Goal: Check status: Check status

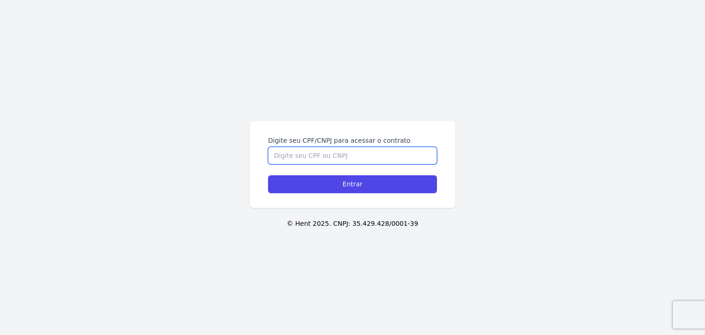
click at [313, 155] on input "Digite seu CPF/CNPJ para acessar o contrato" at bounding box center [352, 155] width 169 height 17
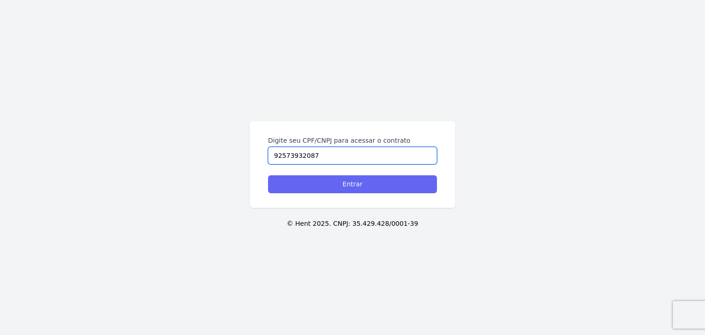
type input "92573932087"
click at [317, 184] on input "Entrar" at bounding box center [352, 184] width 169 height 18
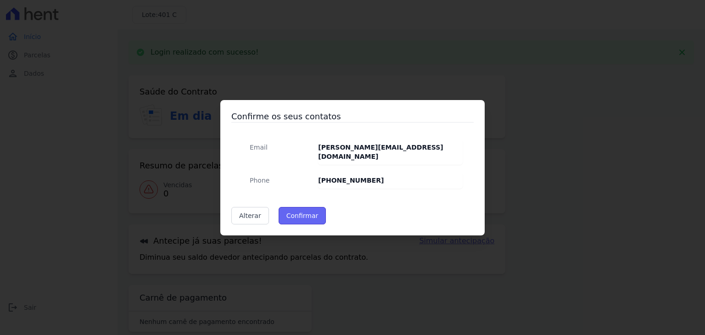
click at [304, 208] on button "Confirmar" at bounding box center [303, 215] width 48 height 17
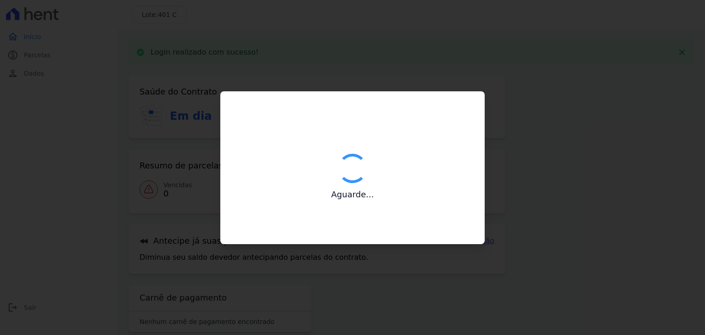
type input "Contatos confirmados com sucesso."
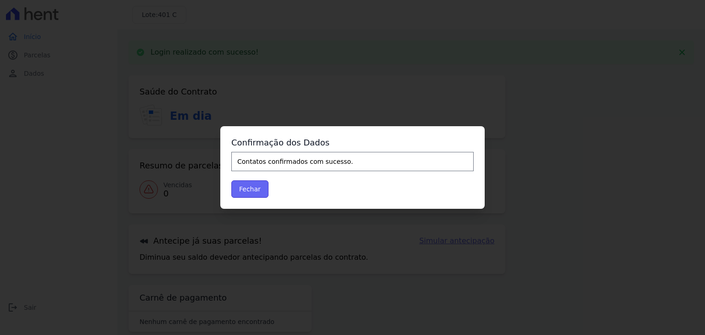
click at [249, 191] on button "Fechar" at bounding box center [249, 188] width 37 height 17
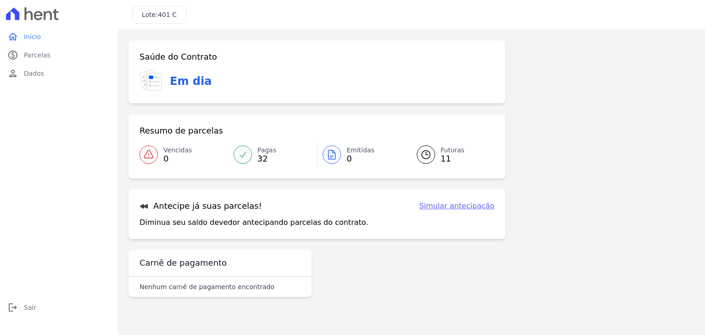
click at [440, 153] on link "Futuras 11" at bounding box center [450, 155] width 89 height 26
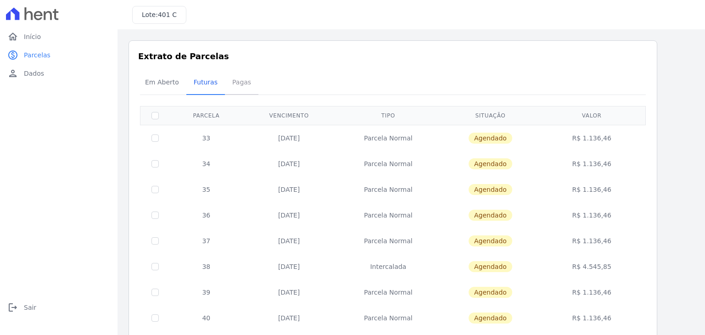
click at [237, 83] on span "Pagas" at bounding box center [242, 82] width 30 height 18
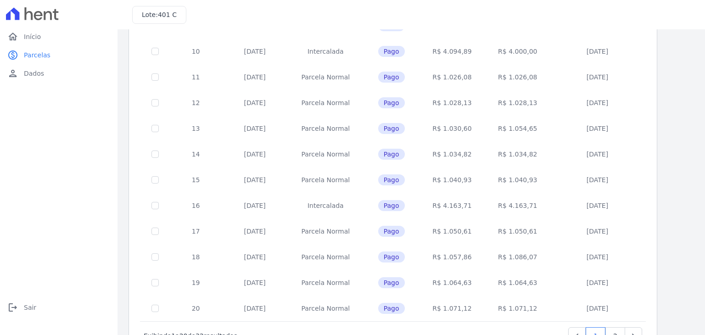
scroll to position [356, 0]
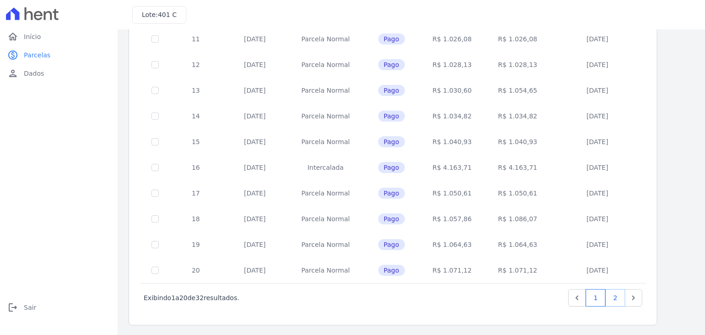
click at [615, 298] on link "2" at bounding box center [616, 297] width 20 height 17
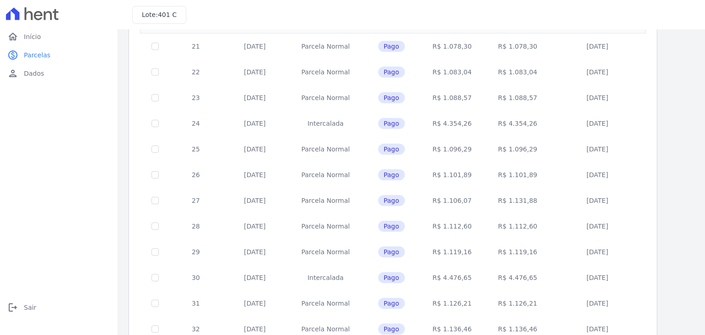
scroll to position [151, 0]
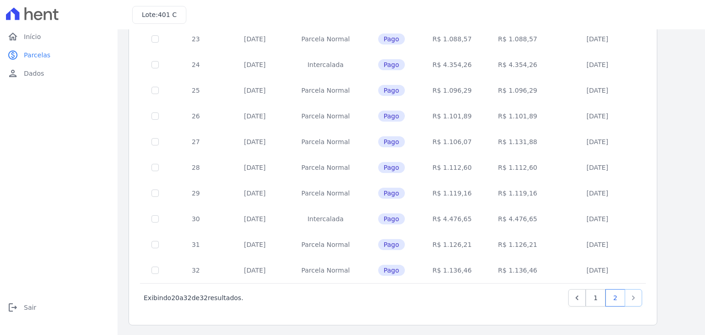
click at [634, 297] on icon "Next" at bounding box center [633, 298] width 3 height 5
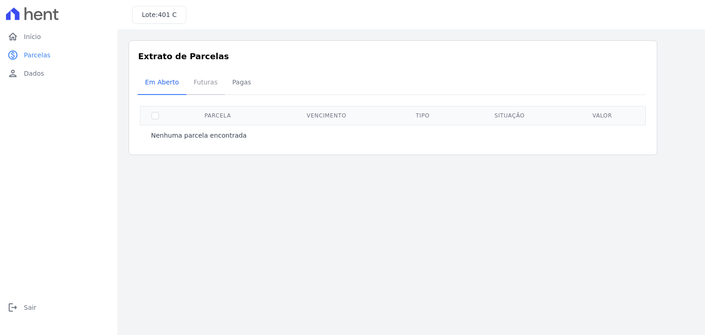
click at [201, 84] on span "Futuras" at bounding box center [205, 82] width 35 height 18
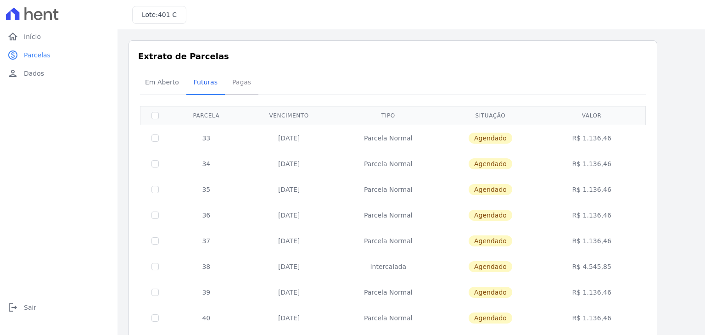
click at [239, 83] on span "Pagas" at bounding box center [242, 82] width 30 height 18
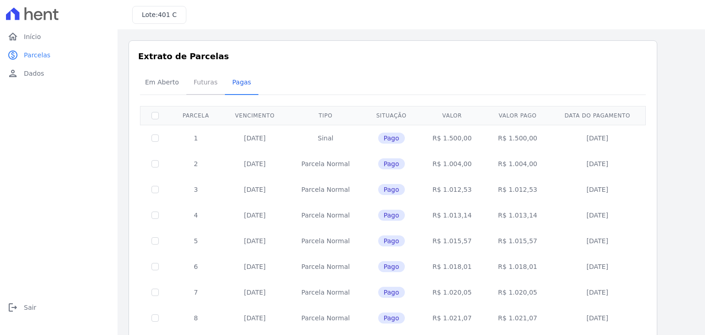
click at [202, 85] on span "Futuras" at bounding box center [205, 82] width 35 height 18
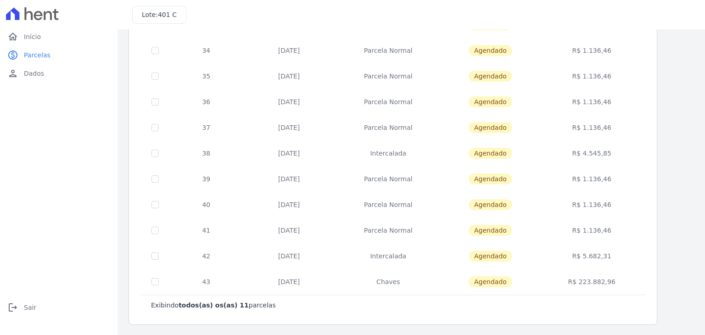
scroll to position [95, 0]
